Goal: Share content

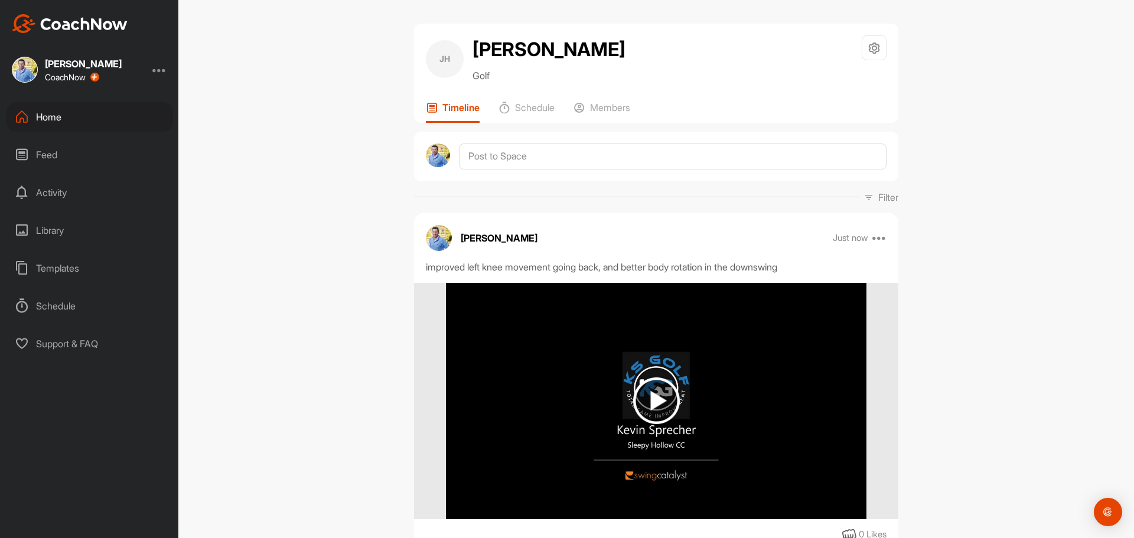
click at [50, 121] on div "Home" at bounding box center [89, 117] width 167 height 30
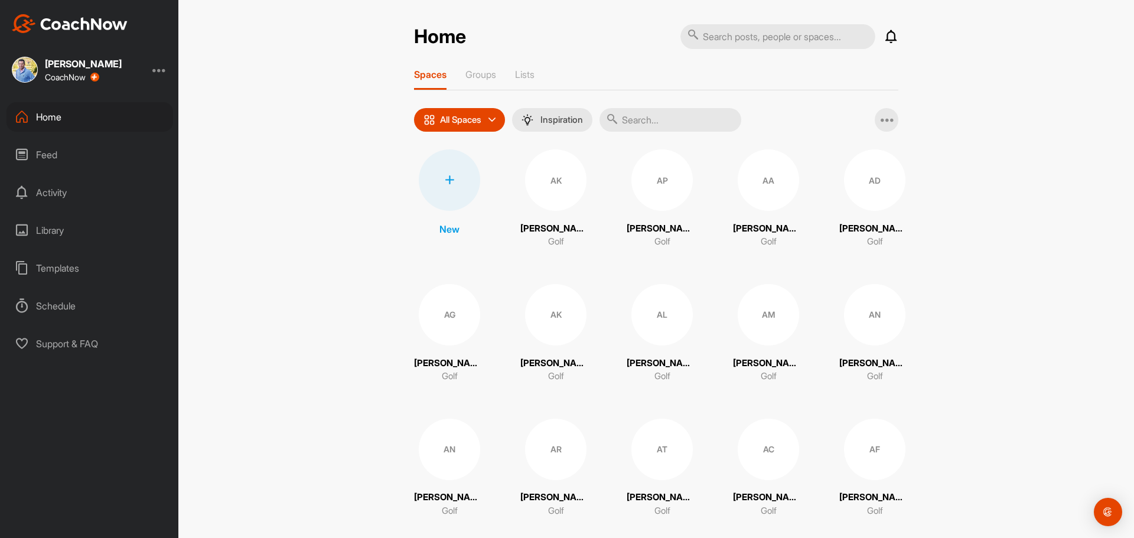
click at [659, 125] on input "text" at bounding box center [671, 120] width 142 height 24
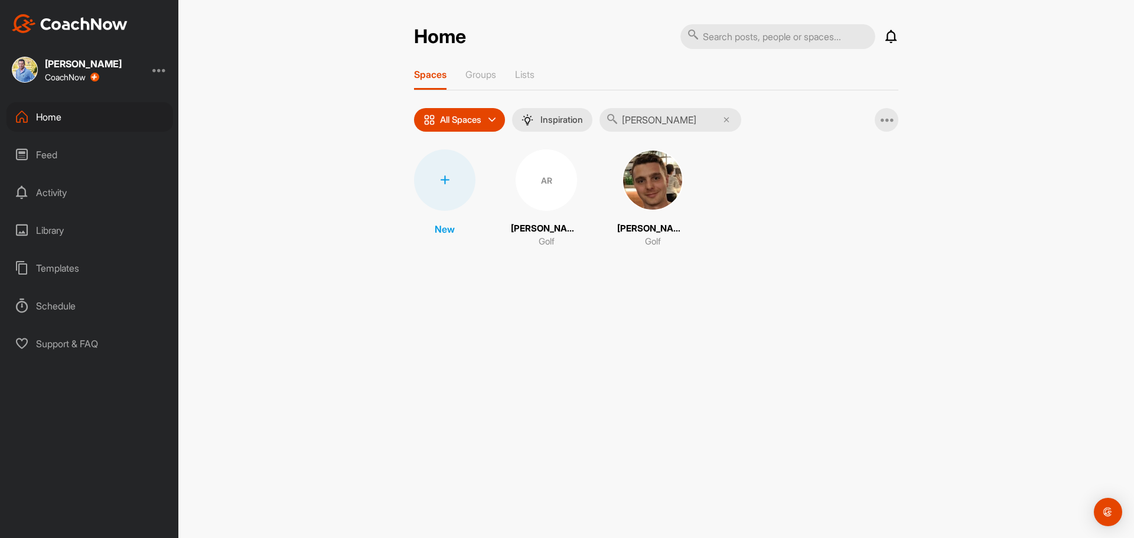
type input "[PERSON_NAME]"
click at [548, 184] on div "AR" at bounding box center [546, 179] width 61 height 61
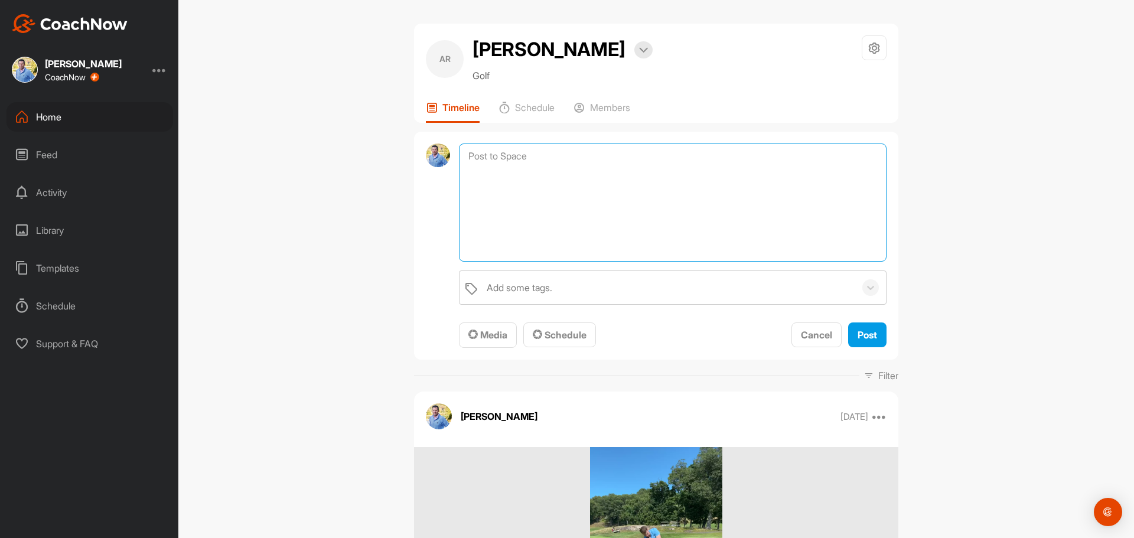
click at [525, 155] on textarea at bounding box center [673, 203] width 428 height 118
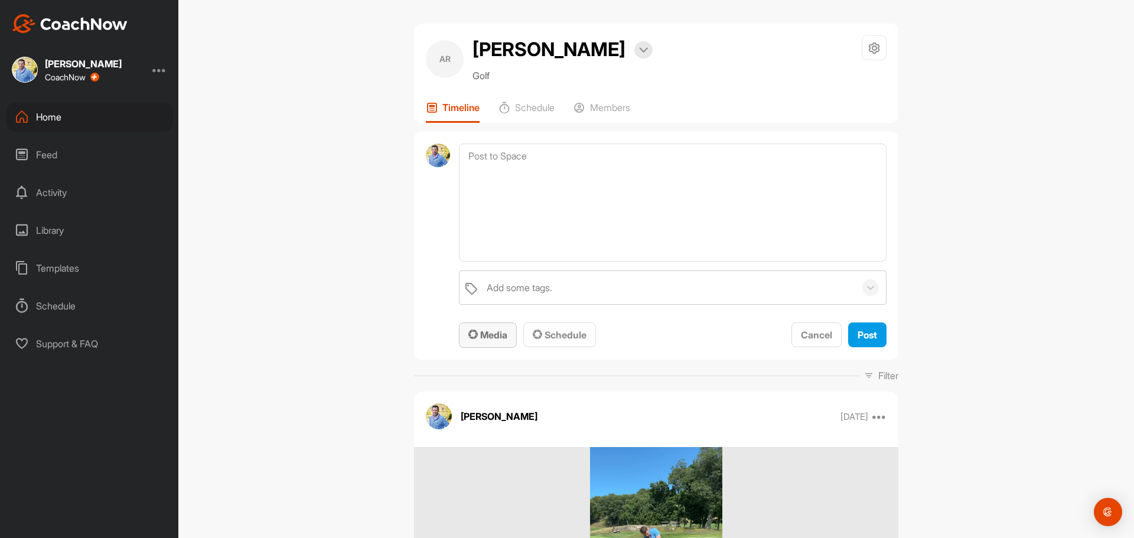
click at [490, 330] on span "Media" at bounding box center [487, 335] width 39 height 12
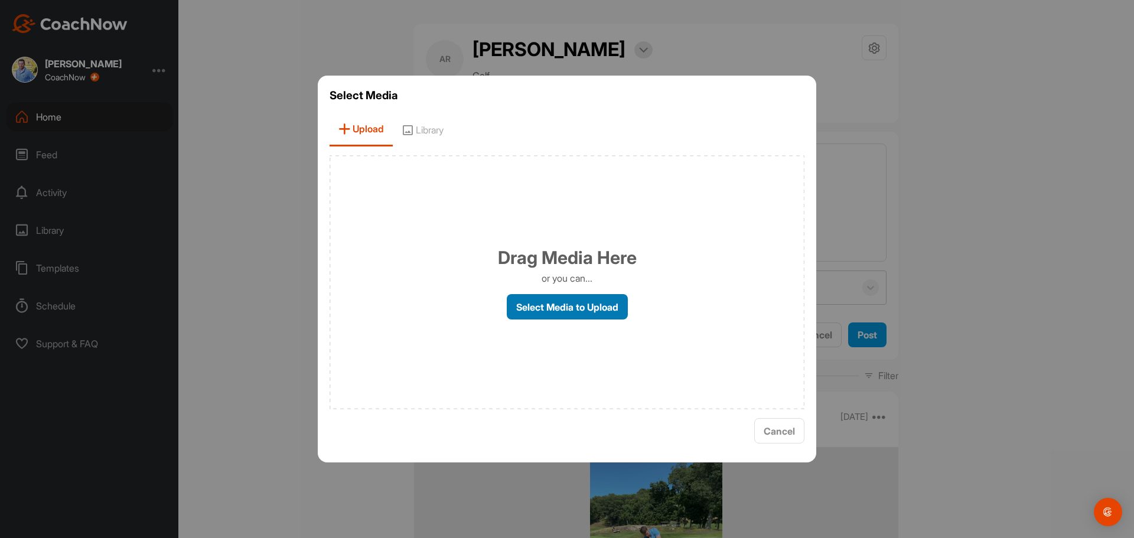
click at [555, 298] on label "Select Media to Upload" at bounding box center [567, 306] width 121 height 25
click at [0, 0] on input "Select Media to Upload" at bounding box center [0, 0] width 0 height 0
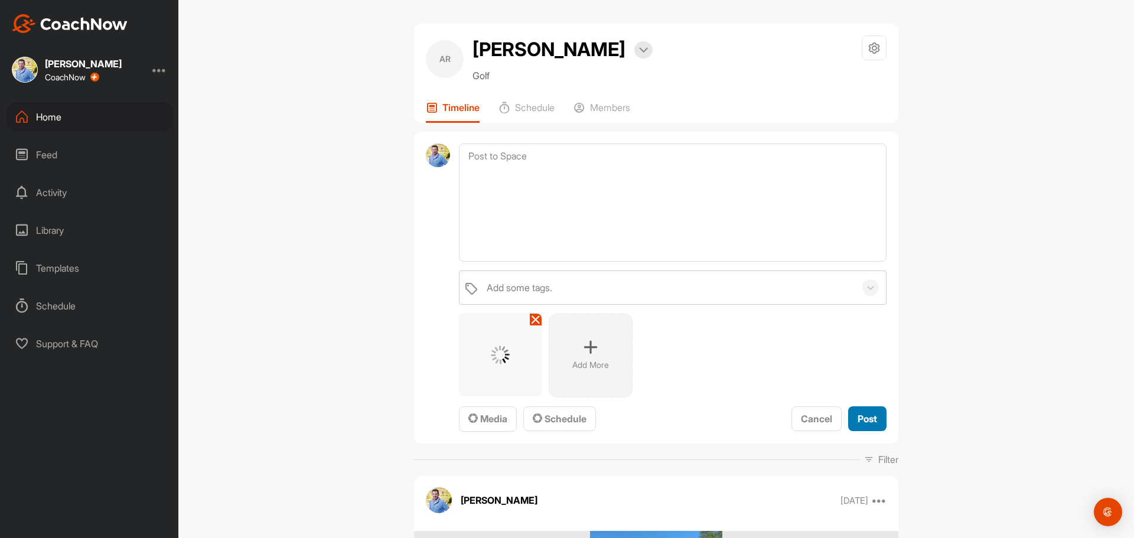
click at [851, 412] on button "Post" at bounding box center [867, 418] width 38 height 25
